Goal: Information Seeking & Learning: Learn about a topic

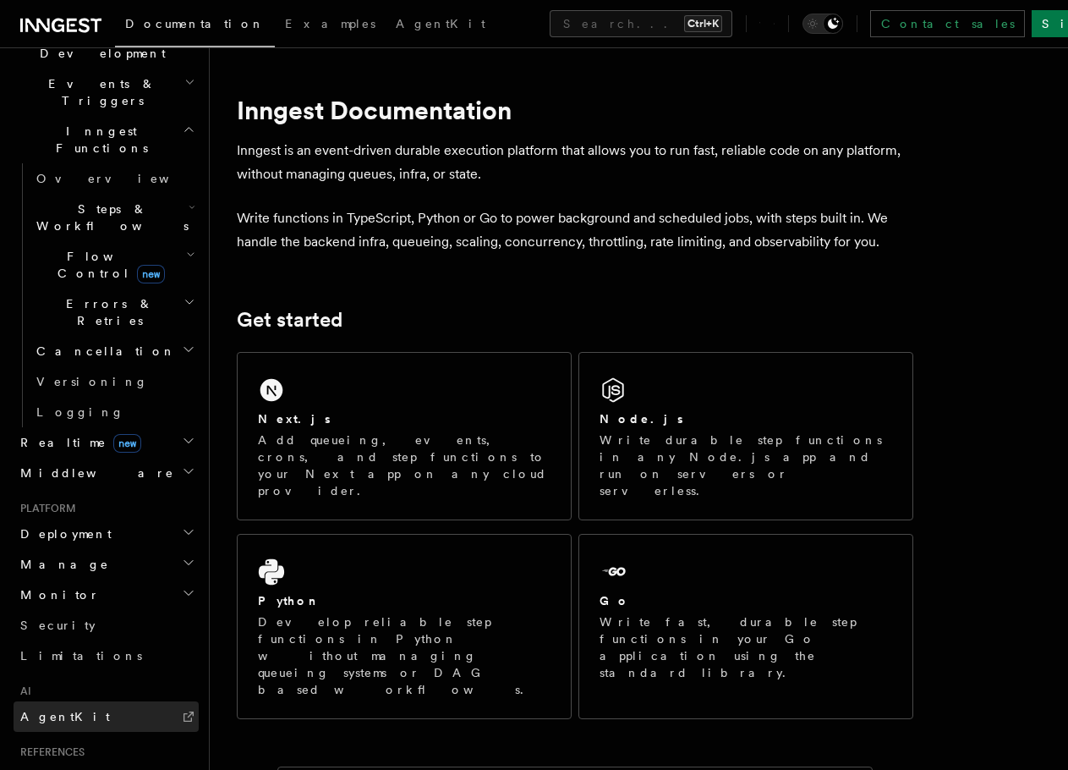
scroll to position [507, 0]
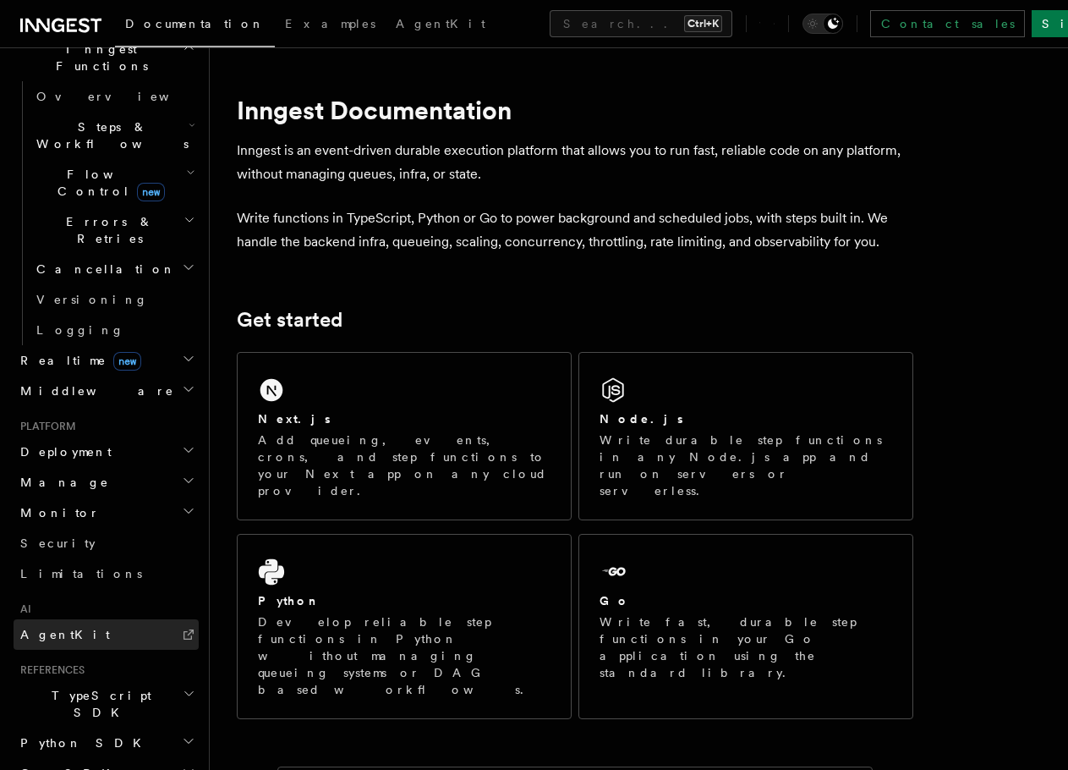
click at [62, 628] on span "AgentKit" at bounding box center [65, 635] width 90 height 14
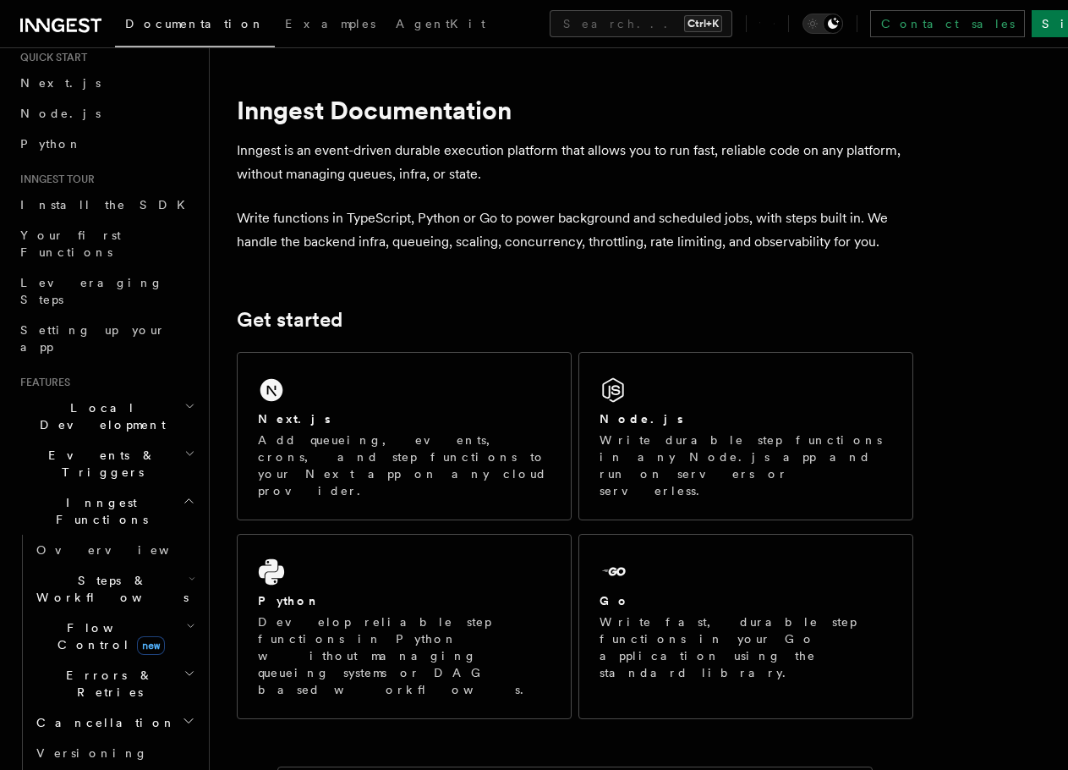
scroll to position [85, 0]
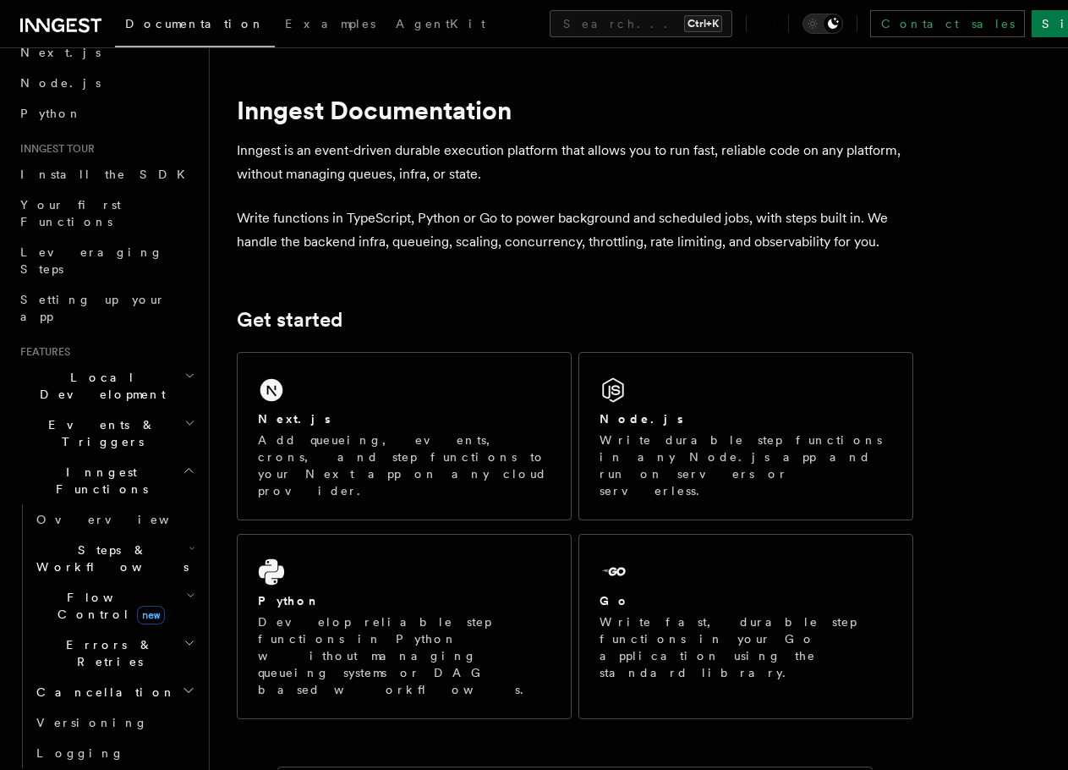
click at [165, 457] on h2 "Inngest Functions" at bounding box center [106, 480] width 185 height 47
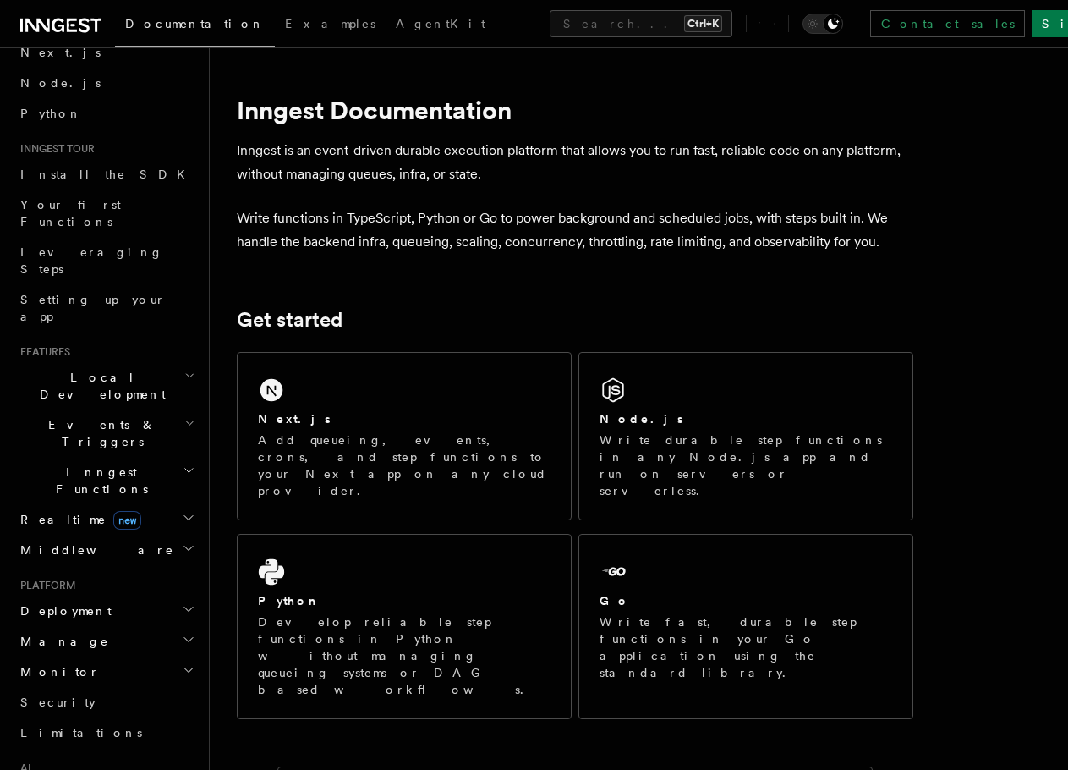
click at [172, 409] on h2 "Events & Triggers" at bounding box center [106, 432] width 185 height 47
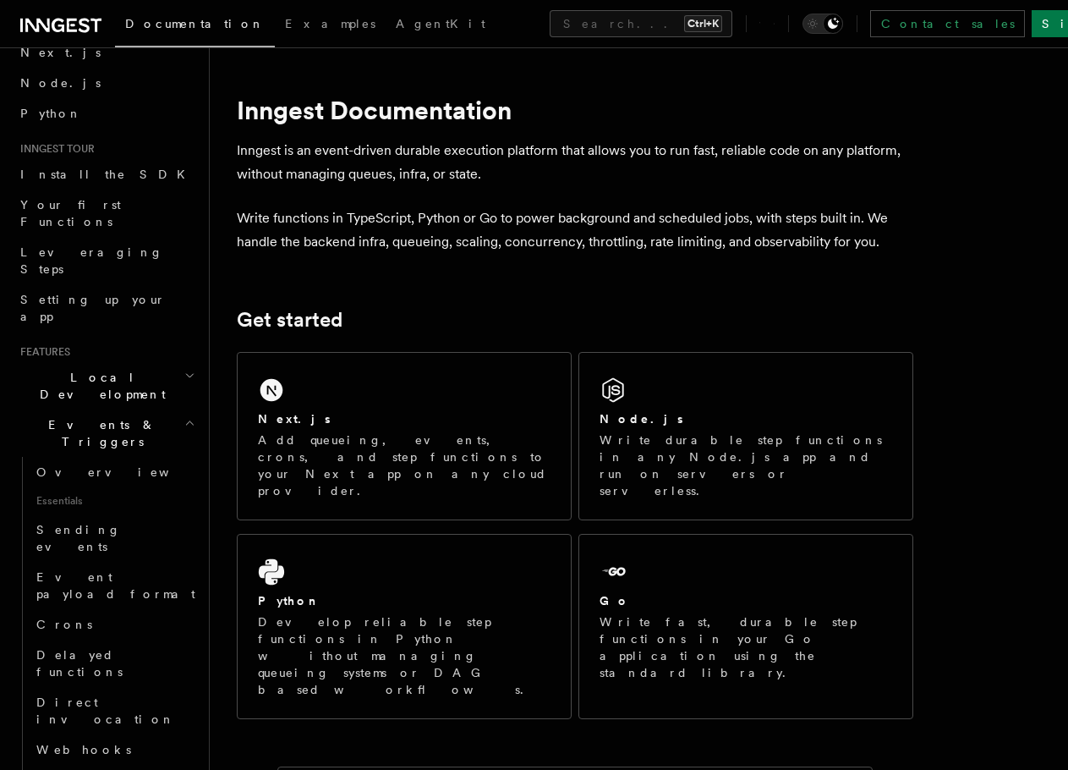
click at [172, 409] on h2 "Events & Triggers" at bounding box center [106, 432] width 185 height 47
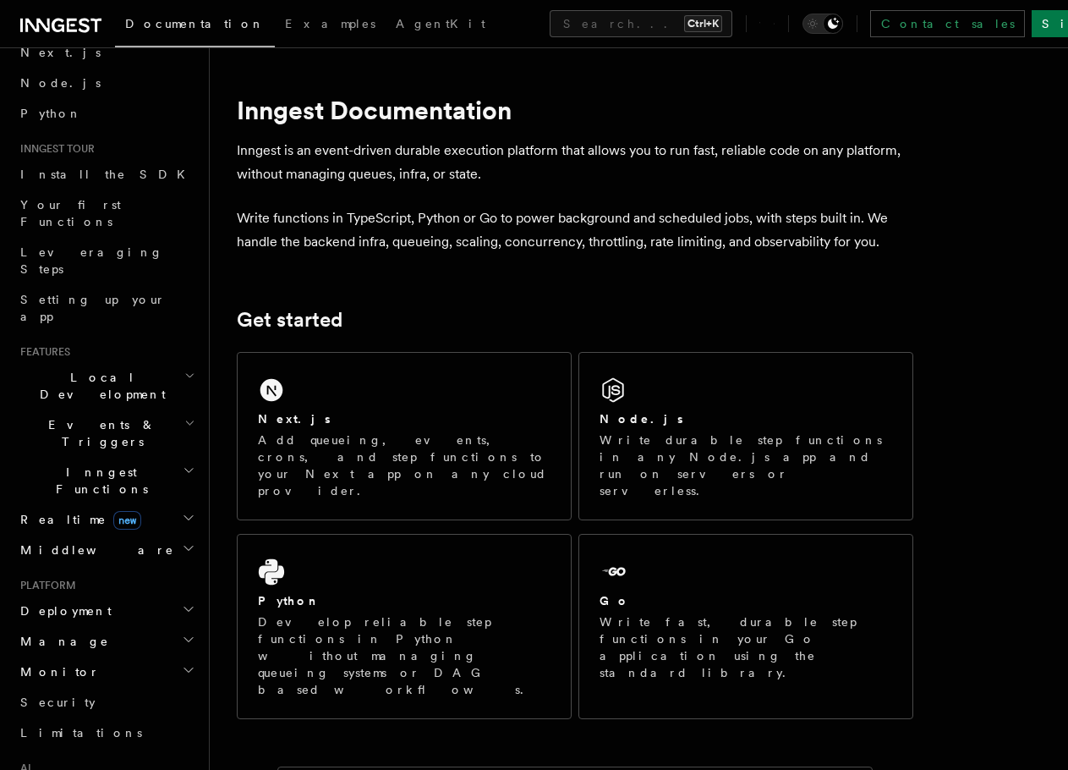
click at [184, 369] on icon "button" at bounding box center [189, 376] width 11 height 14
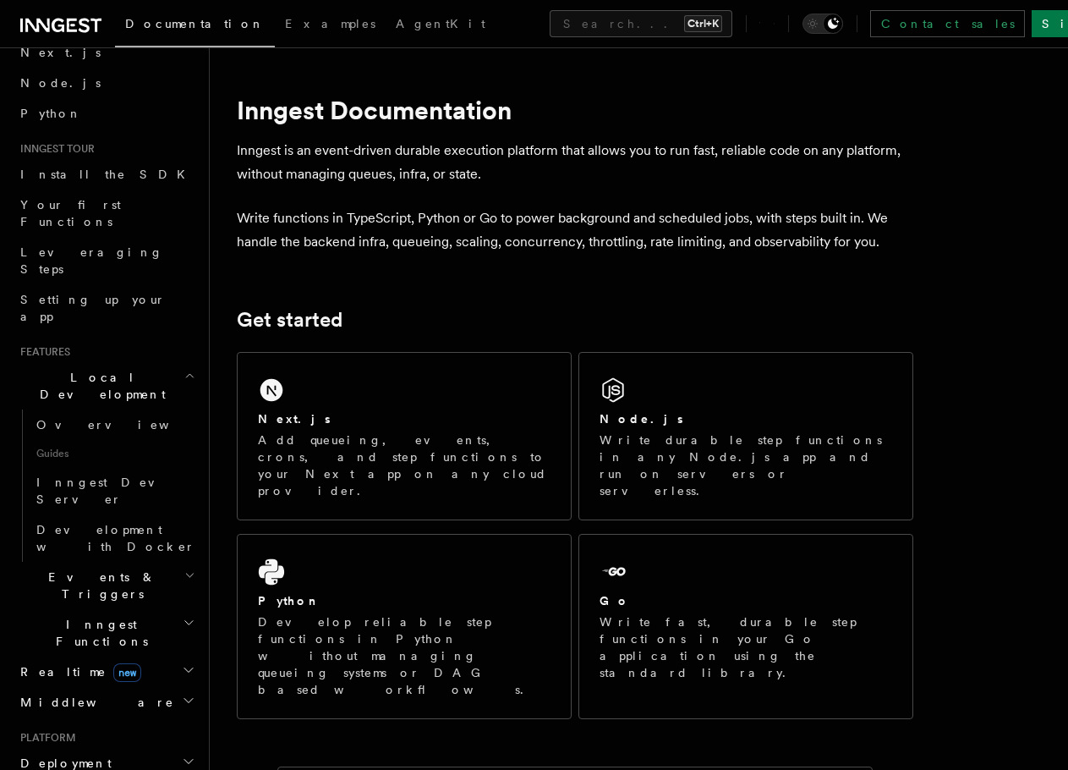
click at [184, 369] on icon "button" at bounding box center [189, 376] width 11 height 14
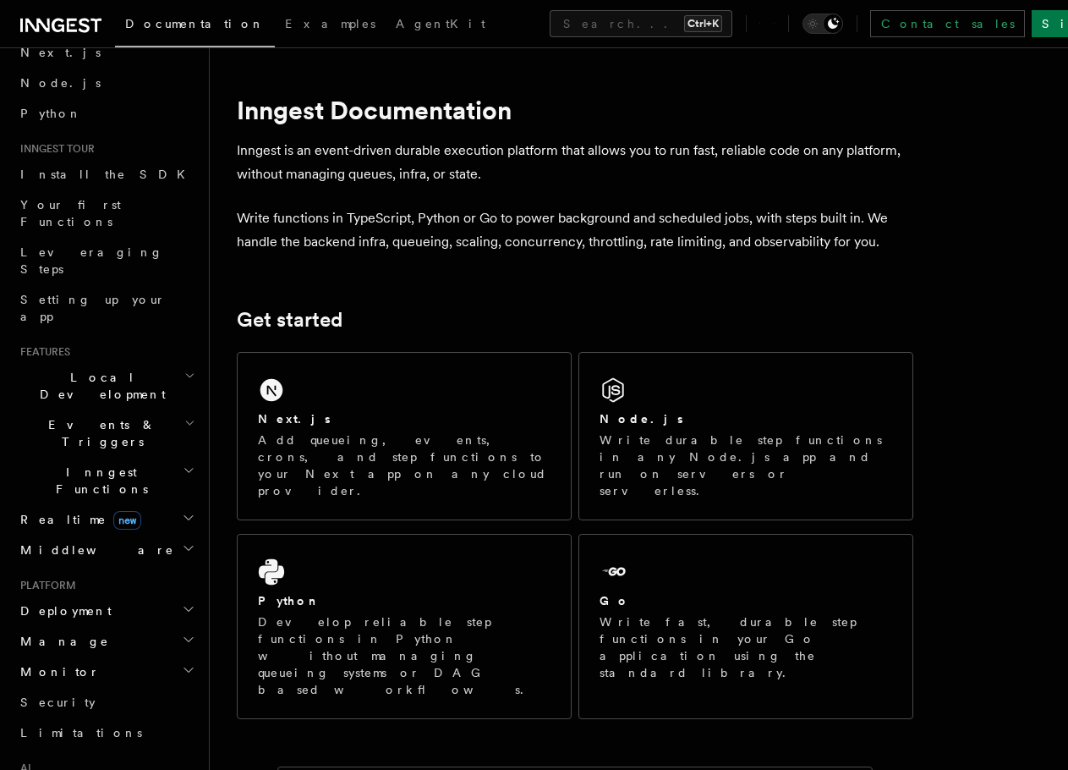
click at [100, 595] on h2 "Deployment" at bounding box center [106, 610] width 185 height 30
click at [144, 626] on h2 "Manage" at bounding box center [106, 641] width 185 height 30
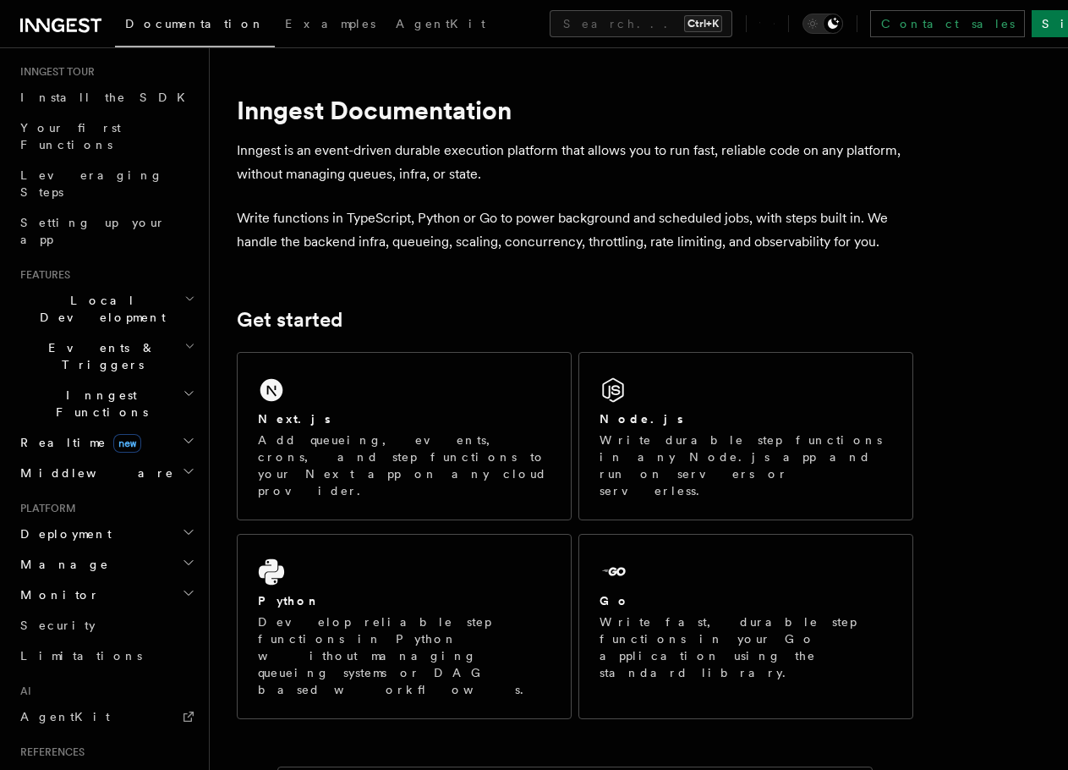
scroll to position [0, 0]
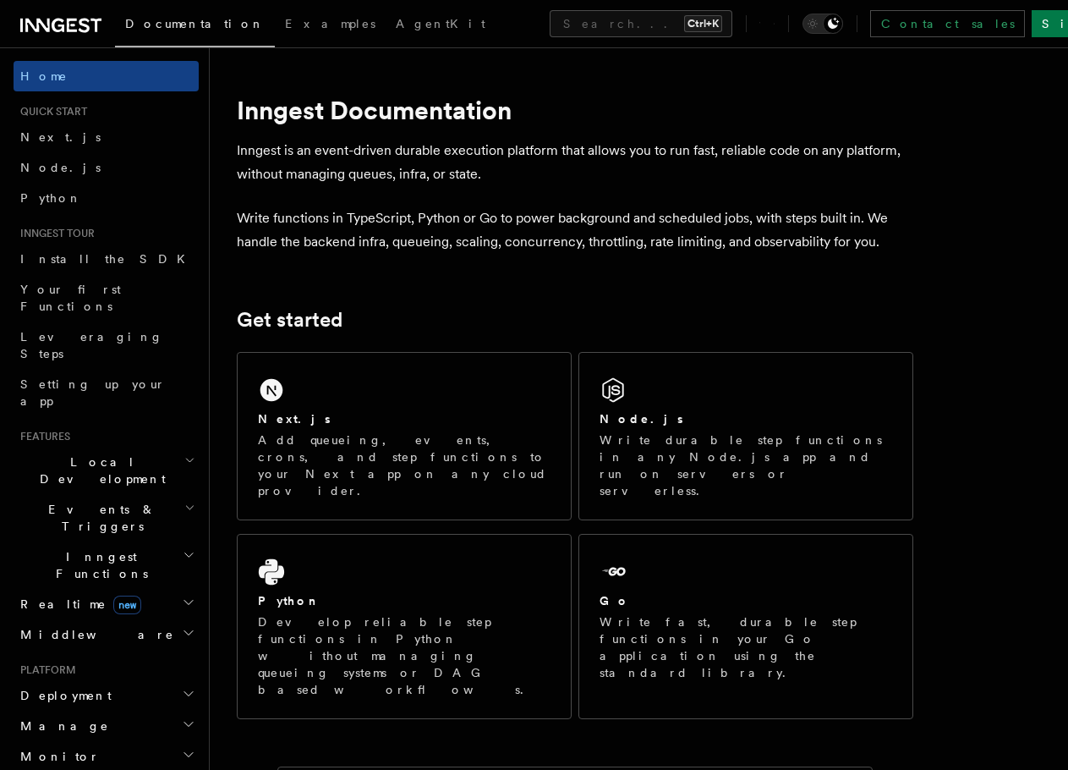
click at [109, 453] on span "Local Development" at bounding box center [99, 470] width 171 height 34
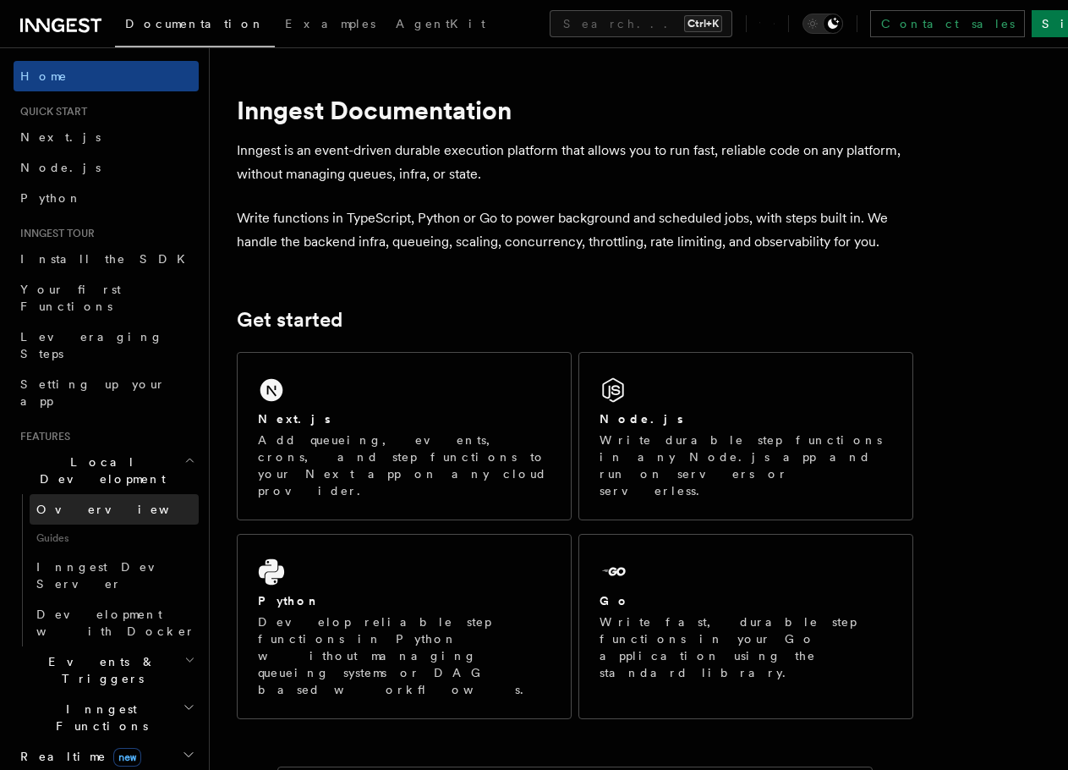
click at [105, 494] on link "Overview" at bounding box center [114, 509] width 169 height 30
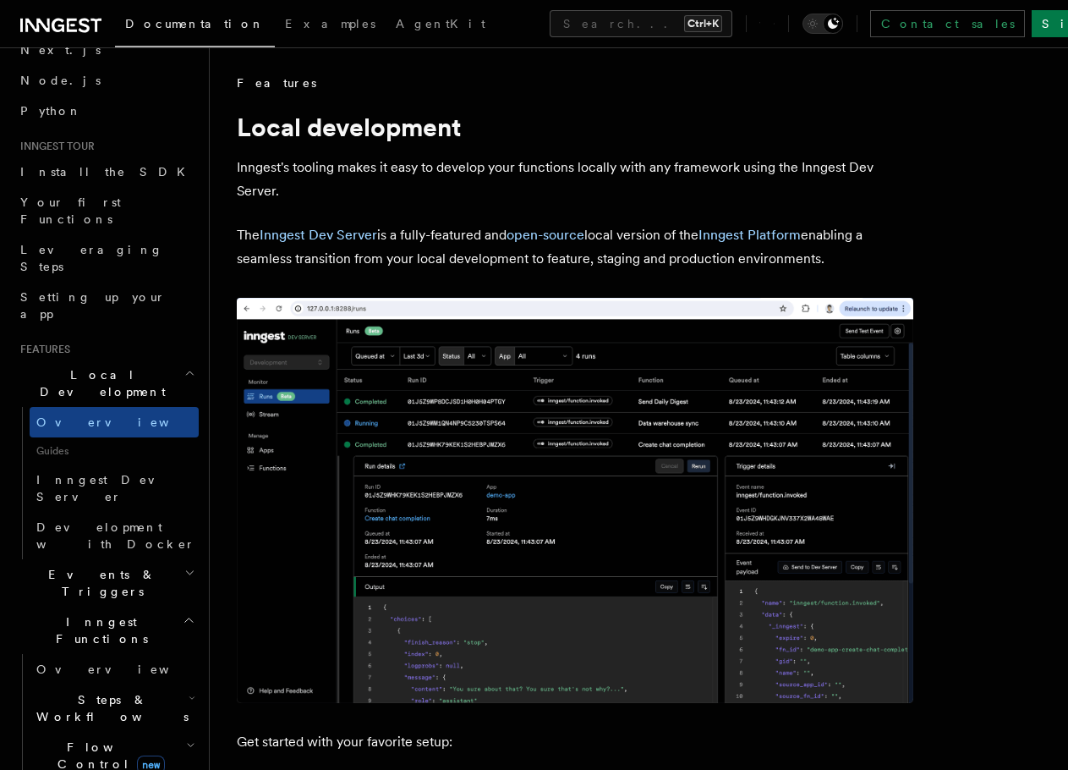
scroll to position [169, 0]
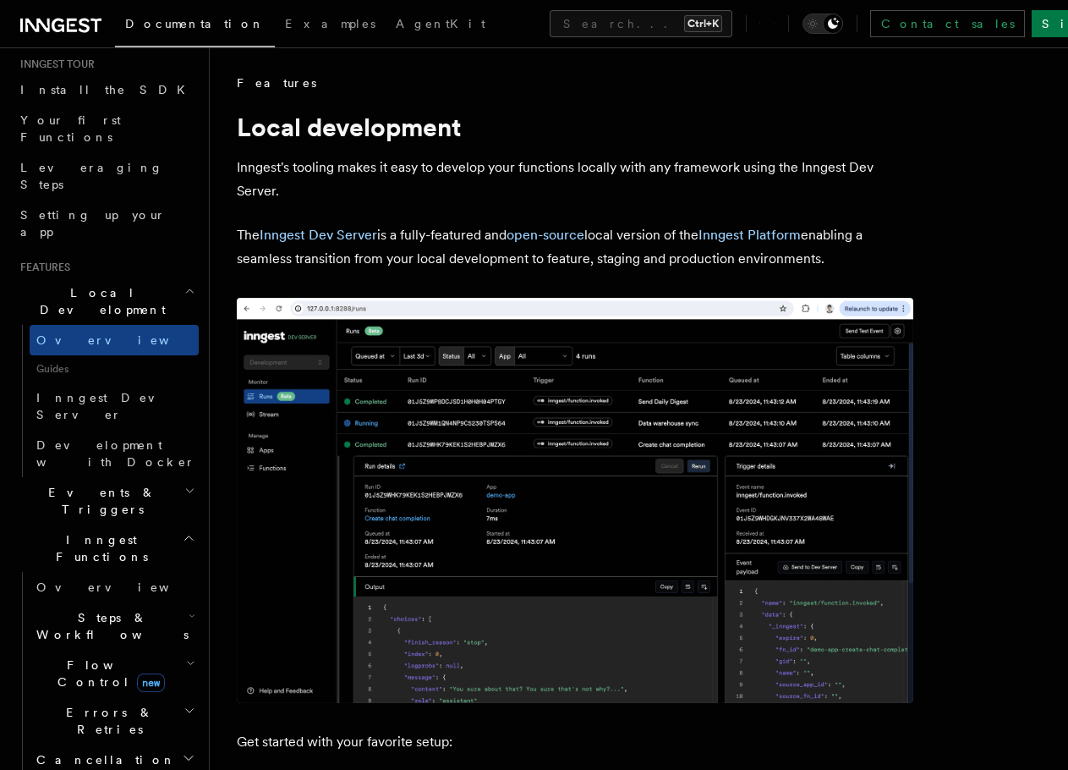
click at [152, 602] on h2 "Steps & Workflows" at bounding box center [114, 625] width 169 height 47
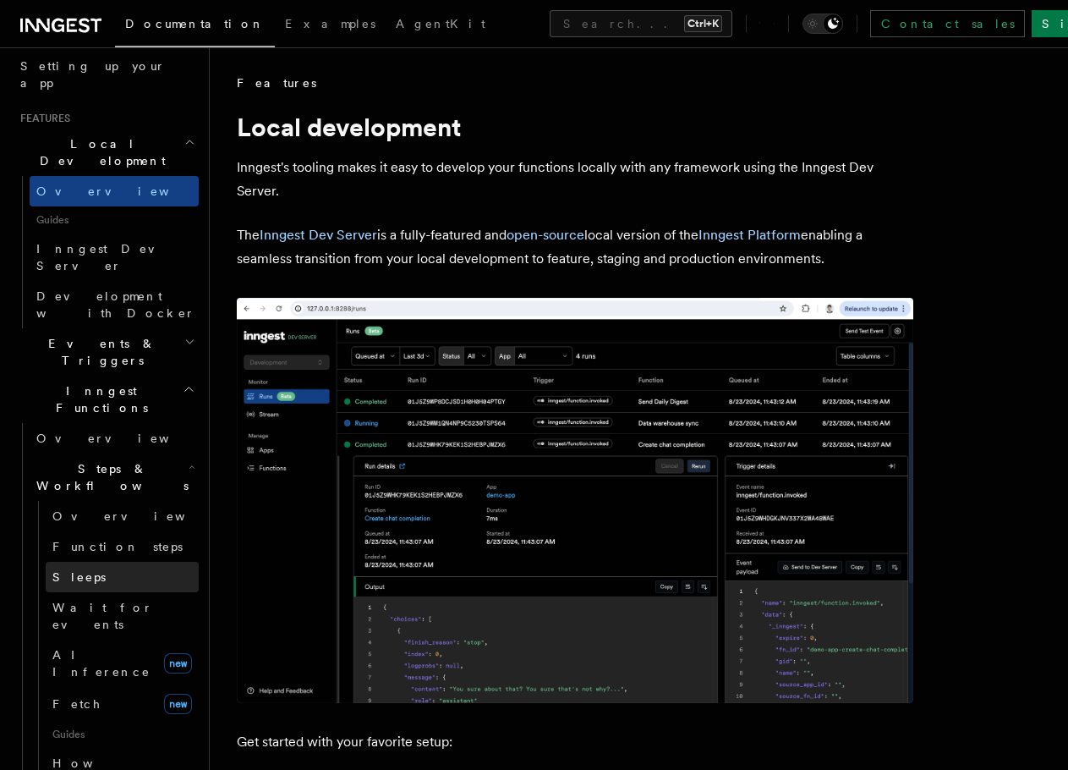
scroll to position [338, 0]
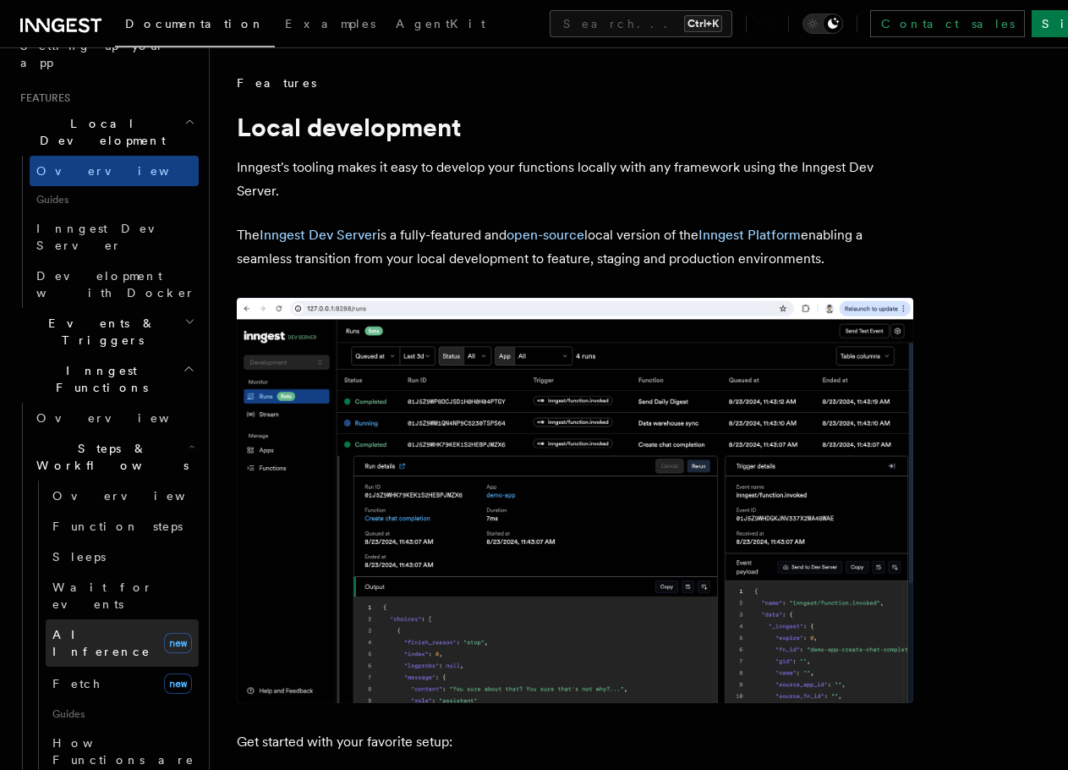
click at [101, 628] on span "AI Inference" at bounding box center [101, 643] width 98 height 30
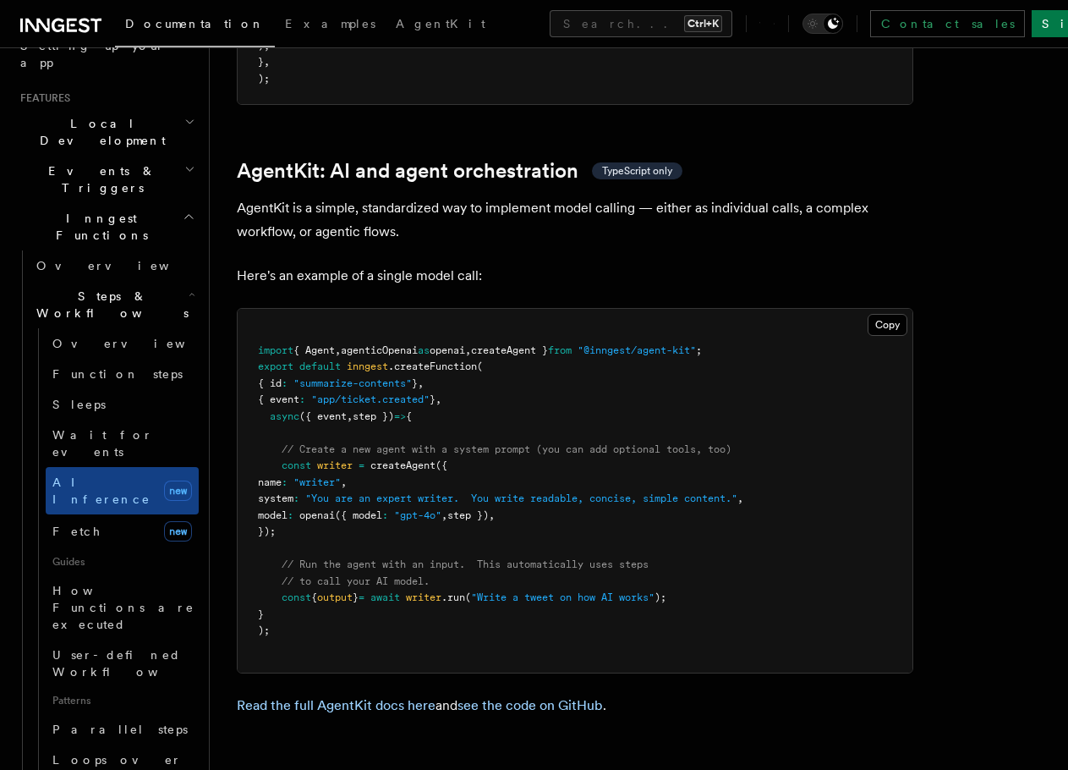
scroll to position [4906, 0]
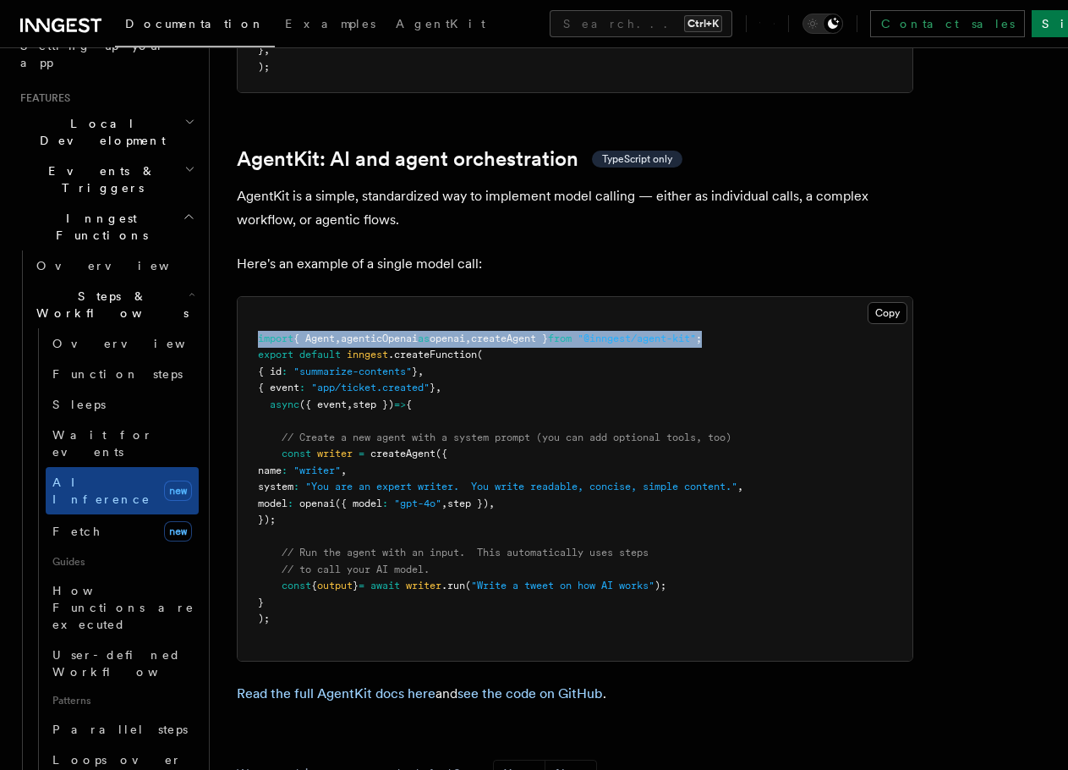
drag, startPoint x: 753, startPoint y: 256, endPoint x: 218, endPoint y: 260, distance: 534.6
copy span "import { Agent , agenticOpenai as openai , createAgent } from "@inngest/agent-k…"
drag, startPoint x: 284, startPoint y: 372, endPoint x: 308, endPoint y: 437, distance: 69.3
click at [308, 437] on pre "import { Agent , agenticOpenai as openai , createAgent } from "@inngest/agent-k…" at bounding box center [575, 479] width 675 height 364
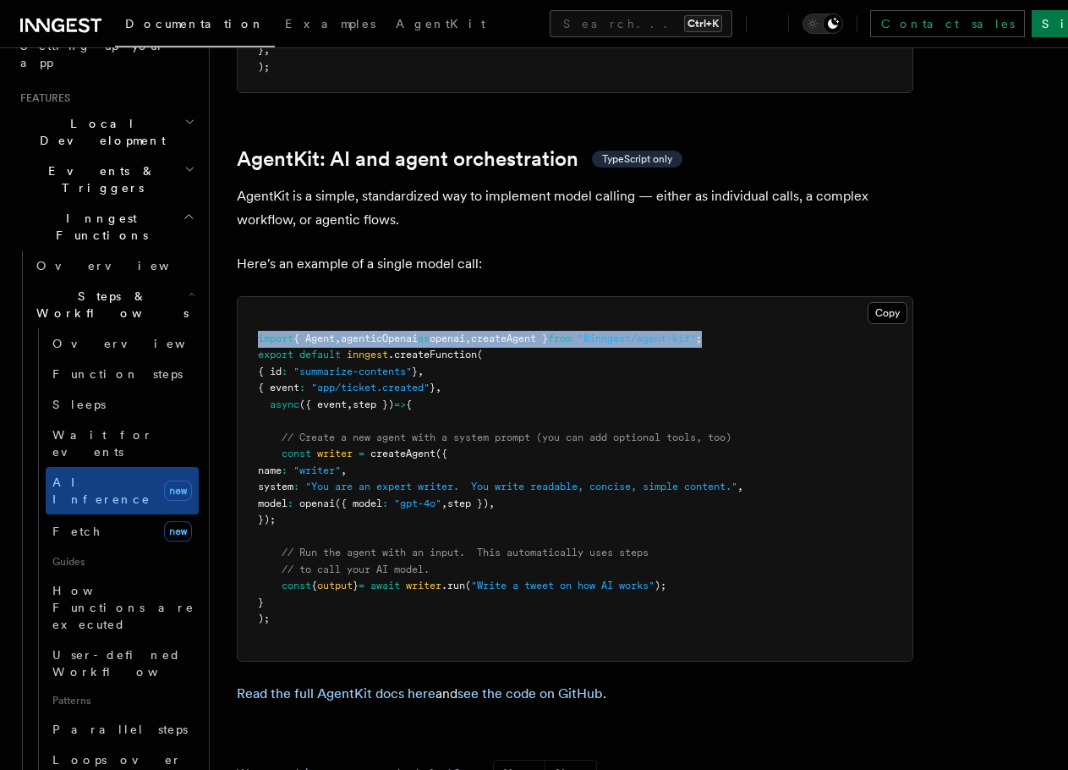
copy code "const writer = createAgent ({ name : "writer" , system : "You are an expert wri…"
